Goal: Find specific page/section: Find specific page/section

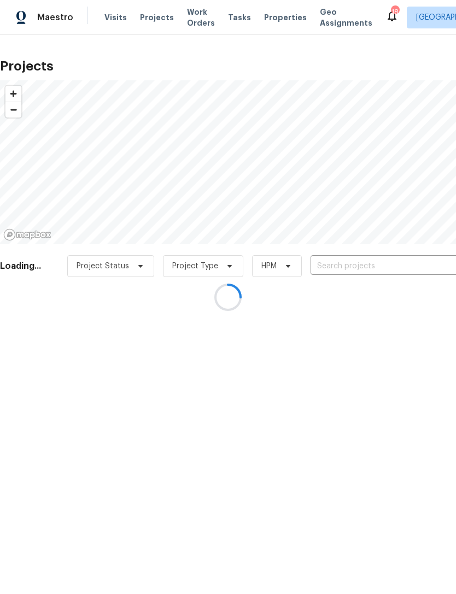
click at [123, 268] on div at bounding box center [228, 297] width 456 height 594
click at [134, 268] on div at bounding box center [228, 297] width 456 height 594
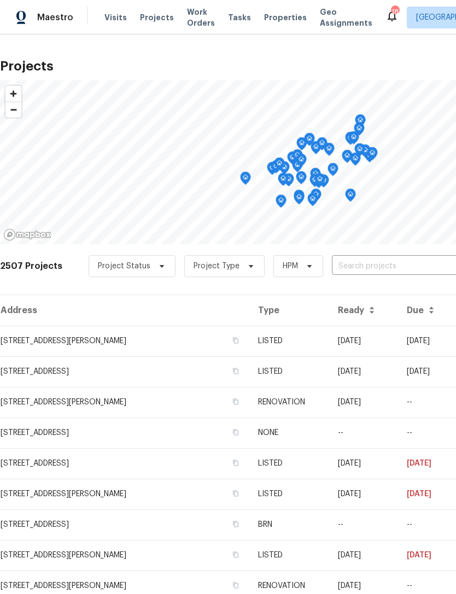
click at [357, 267] on input "text" at bounding box center [394, 266] width 125 height 17
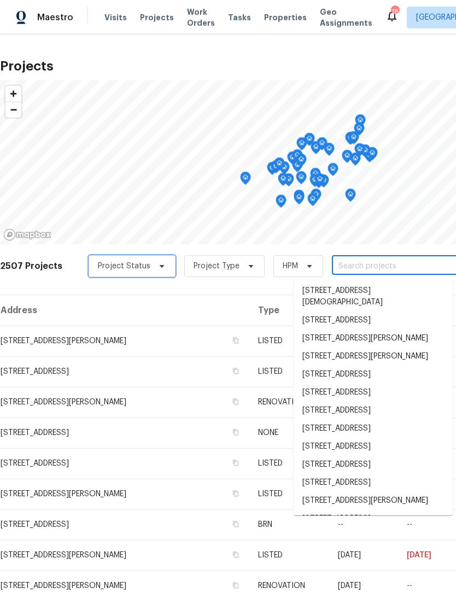
click at [128, 268] on span "Project Status" at bounding box center [124, 266] width 52 height 11
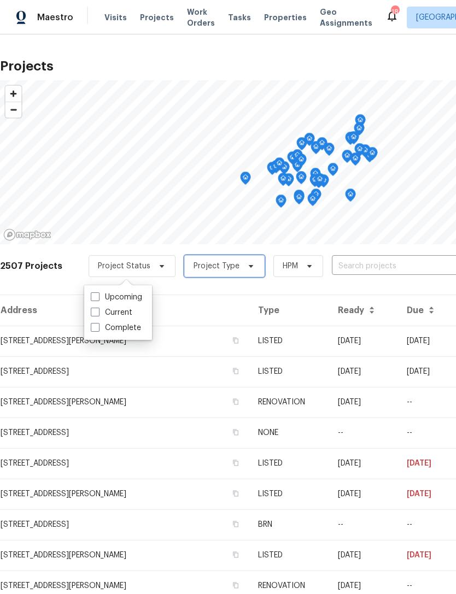
click at [233, 273] on span "Project Type" at bounding box center [224, 266] width 80 height 22
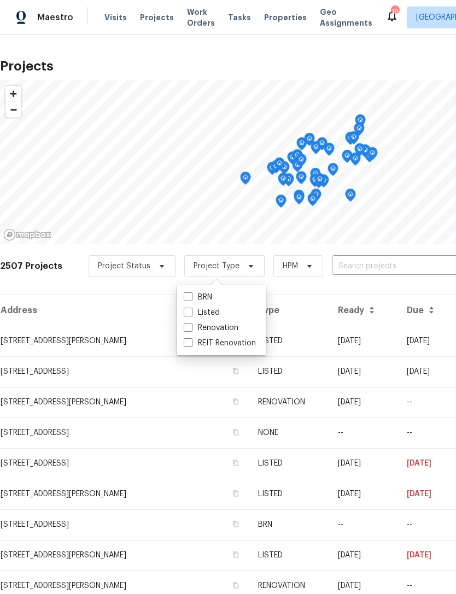
click at [195, 310] on label "Listed" at bounding box center [202, 312] width 36 height 11
click at [191, 310] on input "Listed" at bounding box center [187, 310] width 7 height 7
checkbox input "true"
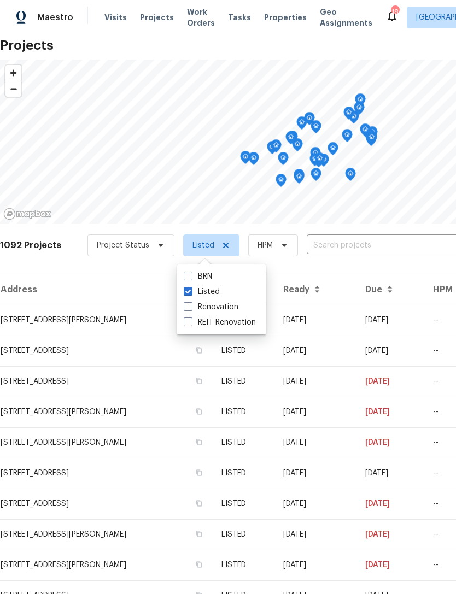
scroll to position [20, 0]
click at [268, 21] on span "Properties" at bounding box center [285, 17] width 43 height 11
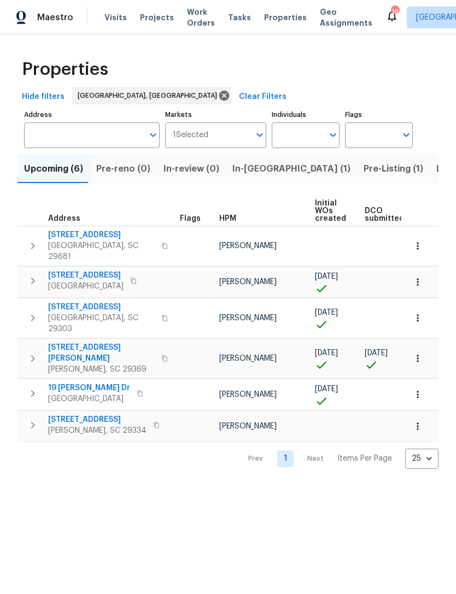
click at [436, 174] on span "Listed (31)" at bounding box center [458, 168] width 45 height 15
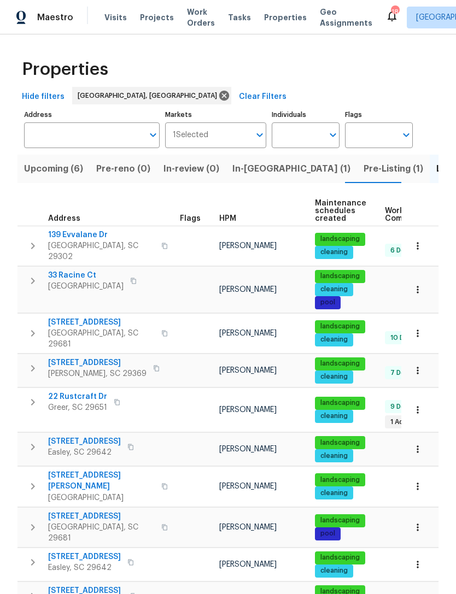
click at [61, 171] on span "Upcoming (6)" at bounding box center [53, 168] width 59 height 15
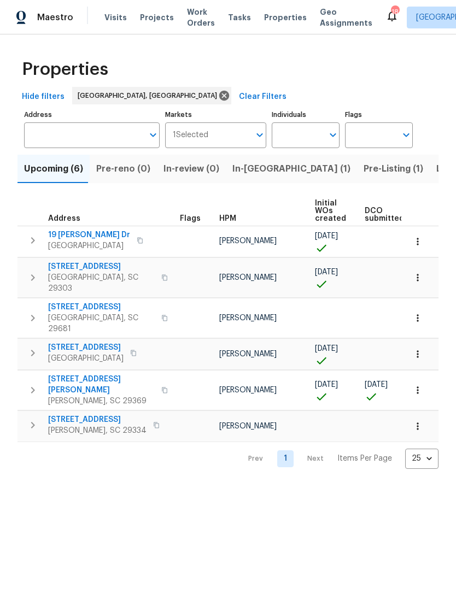
click at [436, 173] on span "Listed (31)" at bounding box center [458, 168] width 45 height 15
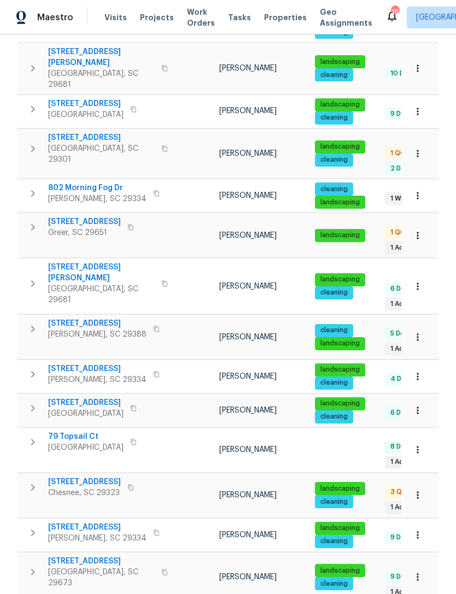
scroll to position [629, 0]
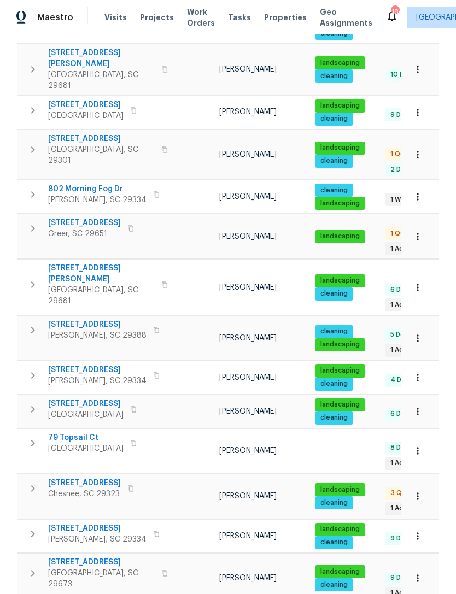
click at [101, 523] on span "253 Golden Bear Walk" at bounding box center [97, 528] width 98 height 11
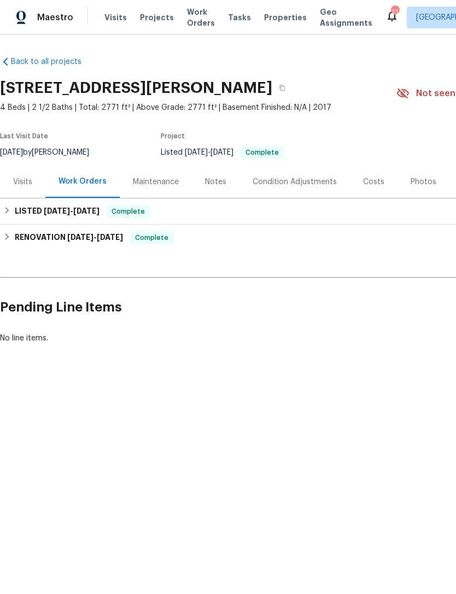
click at [413, 178] on div "Photos" at bounding box center [423, 181] width 26 height 11
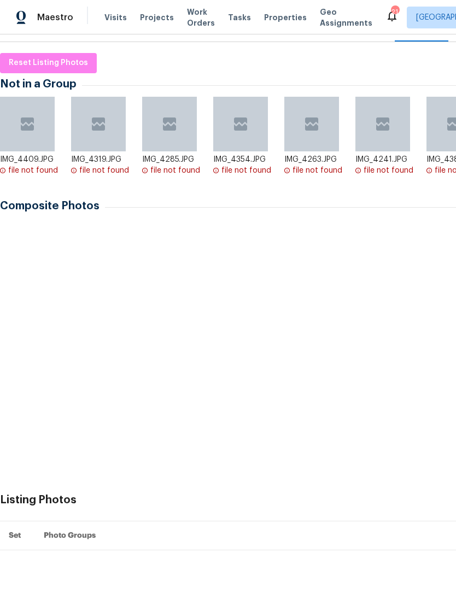
scroll to position [157, 0]
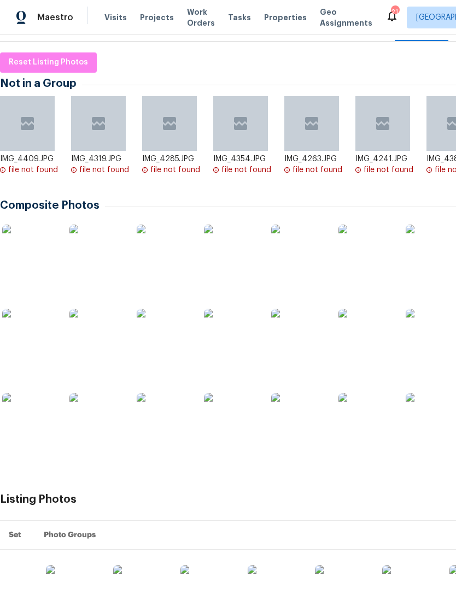
click at [105, 425] on img at bounding box center [96, 420] width 55 height 55
